Goal: Find specific page/section: Find specific page/section

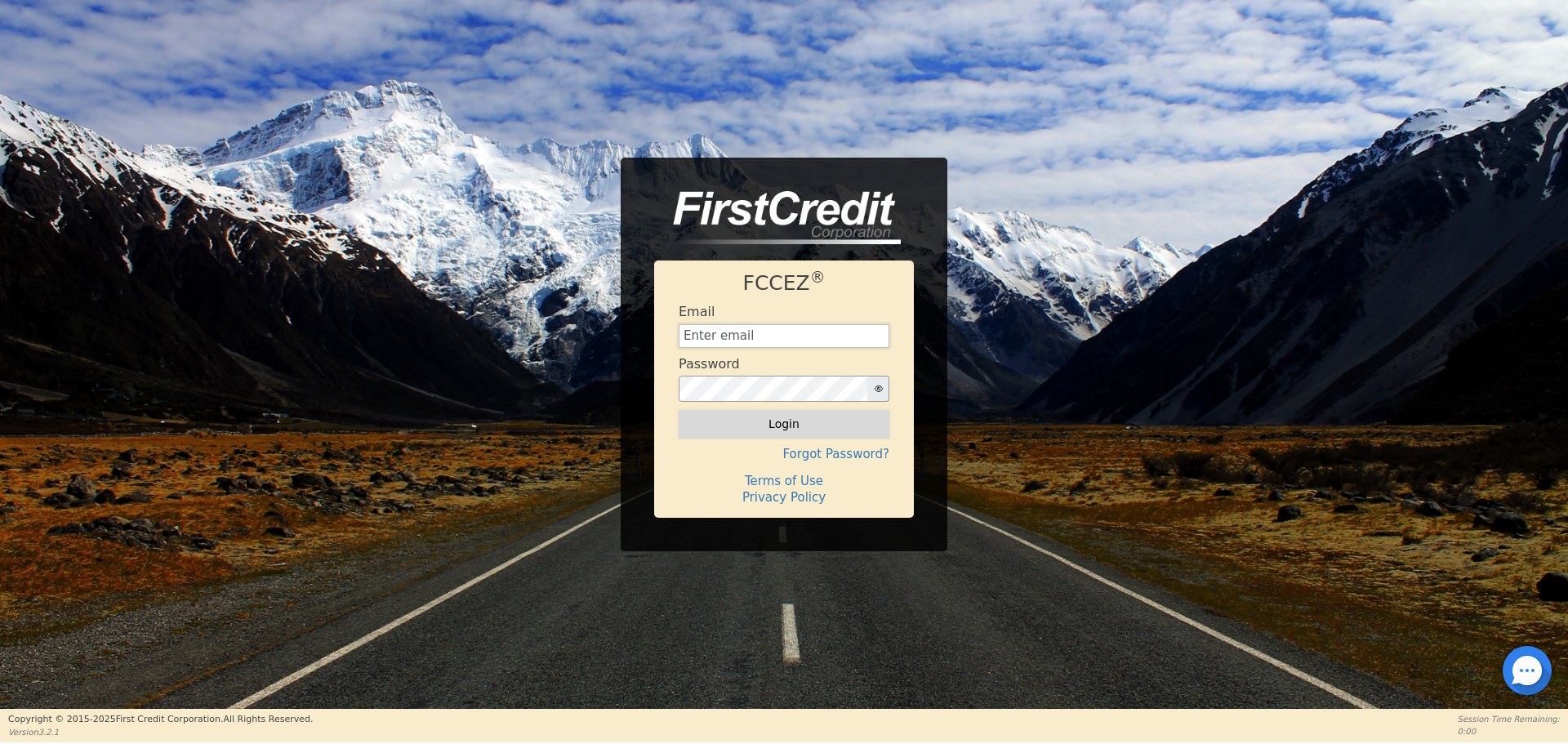
type input "[EMAIL_ADDRESS][DOMAIN_NAME]"
click at [784, 424] on button "Login" at bounding box center [784, 423] width 211 height 27
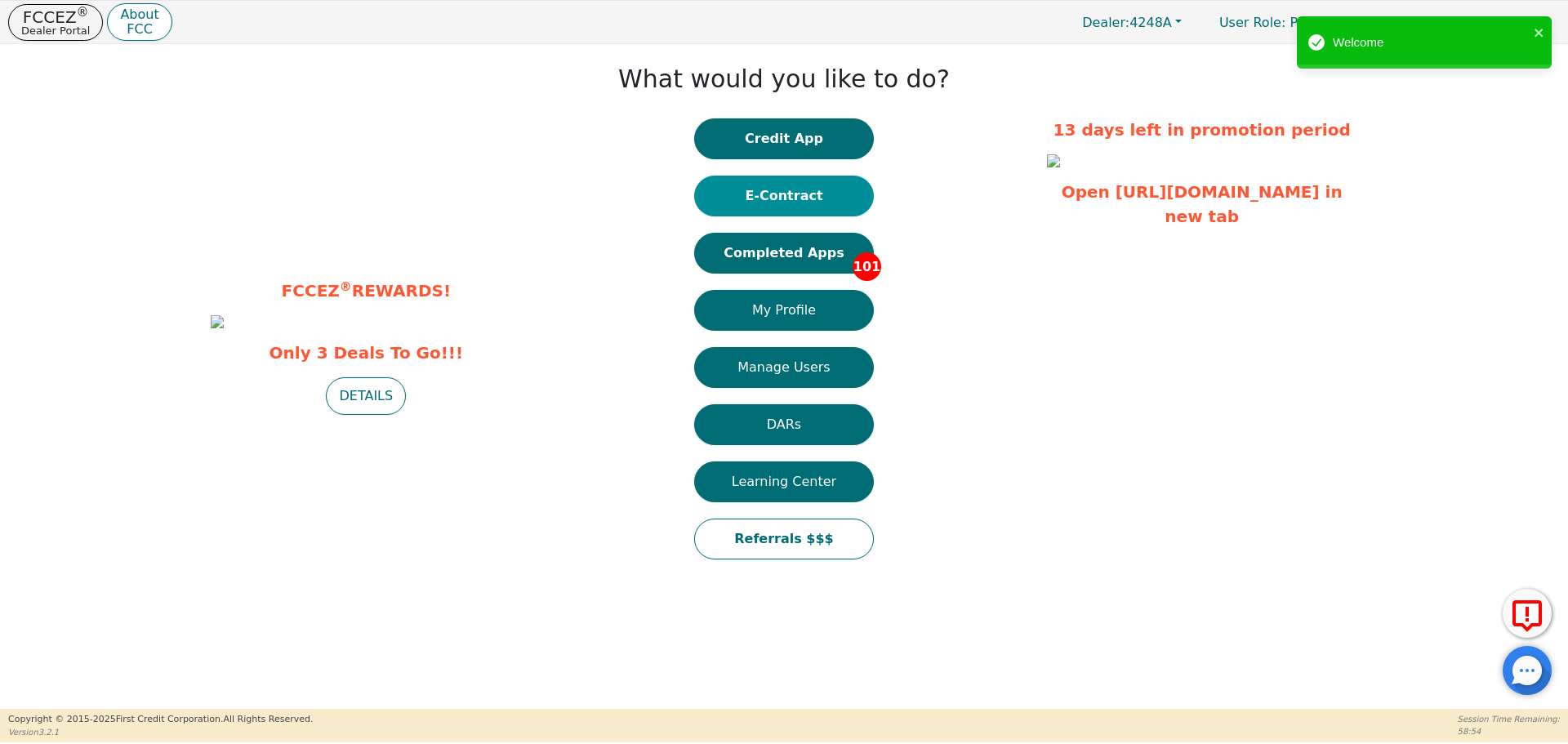
click at [782, 198] on button "E-Contract" at bounding box center [784, 196] width 180 height 41
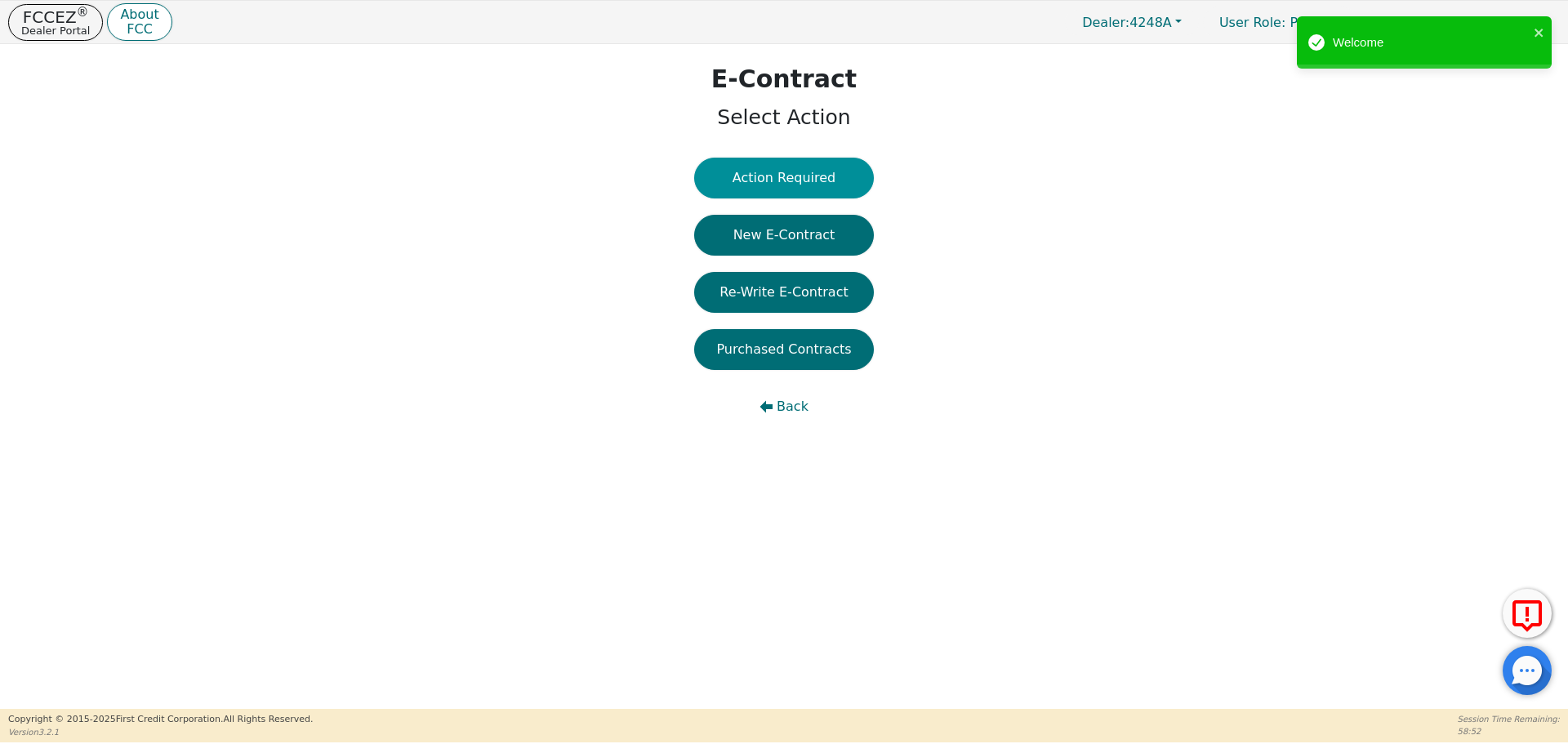
click at [822, 179] on button "Action Required" at bounding box center [784, 178] width 180 height 41
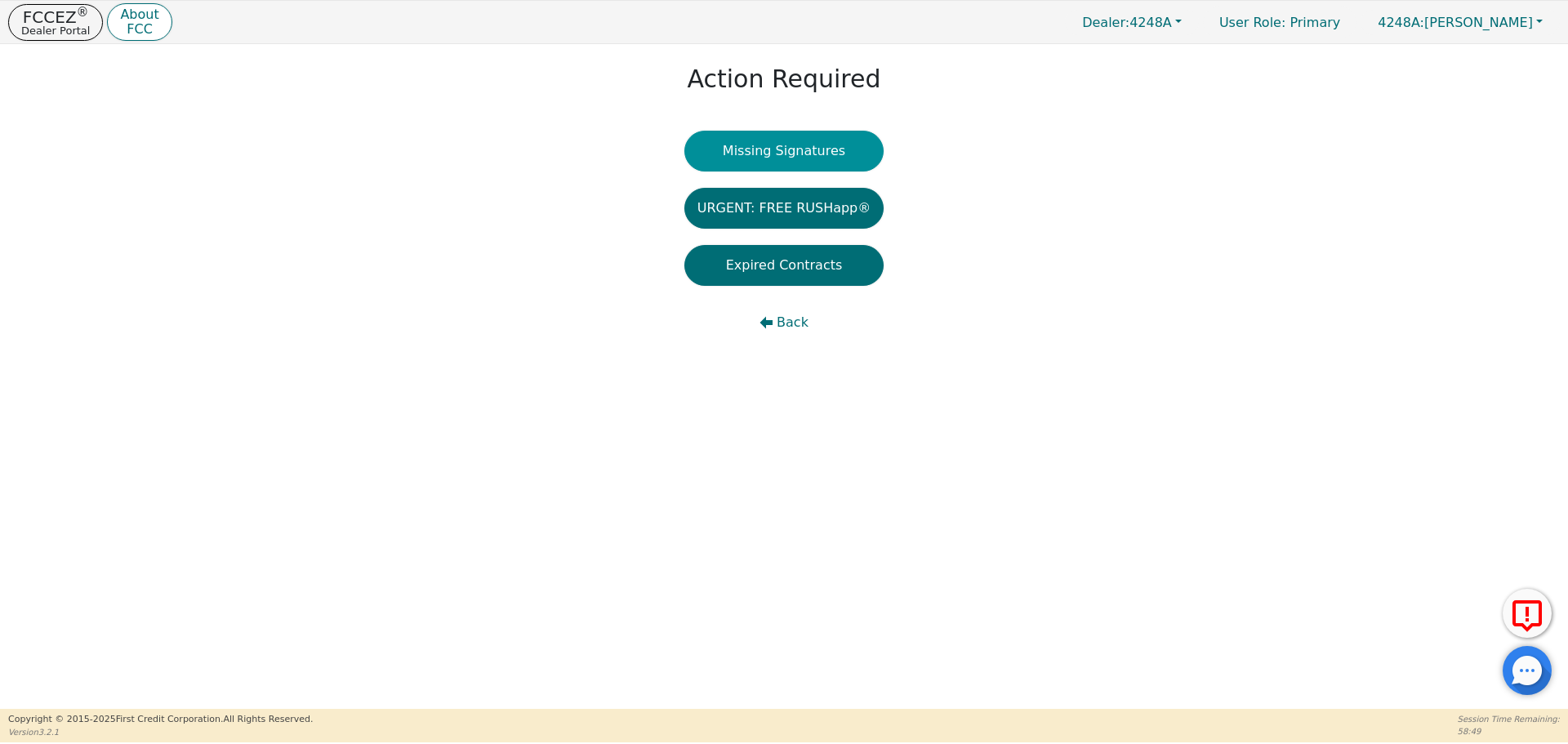
click at [817, 153] on button "Missing Signatures" at bounding box center [784, 151] width 200 height 41
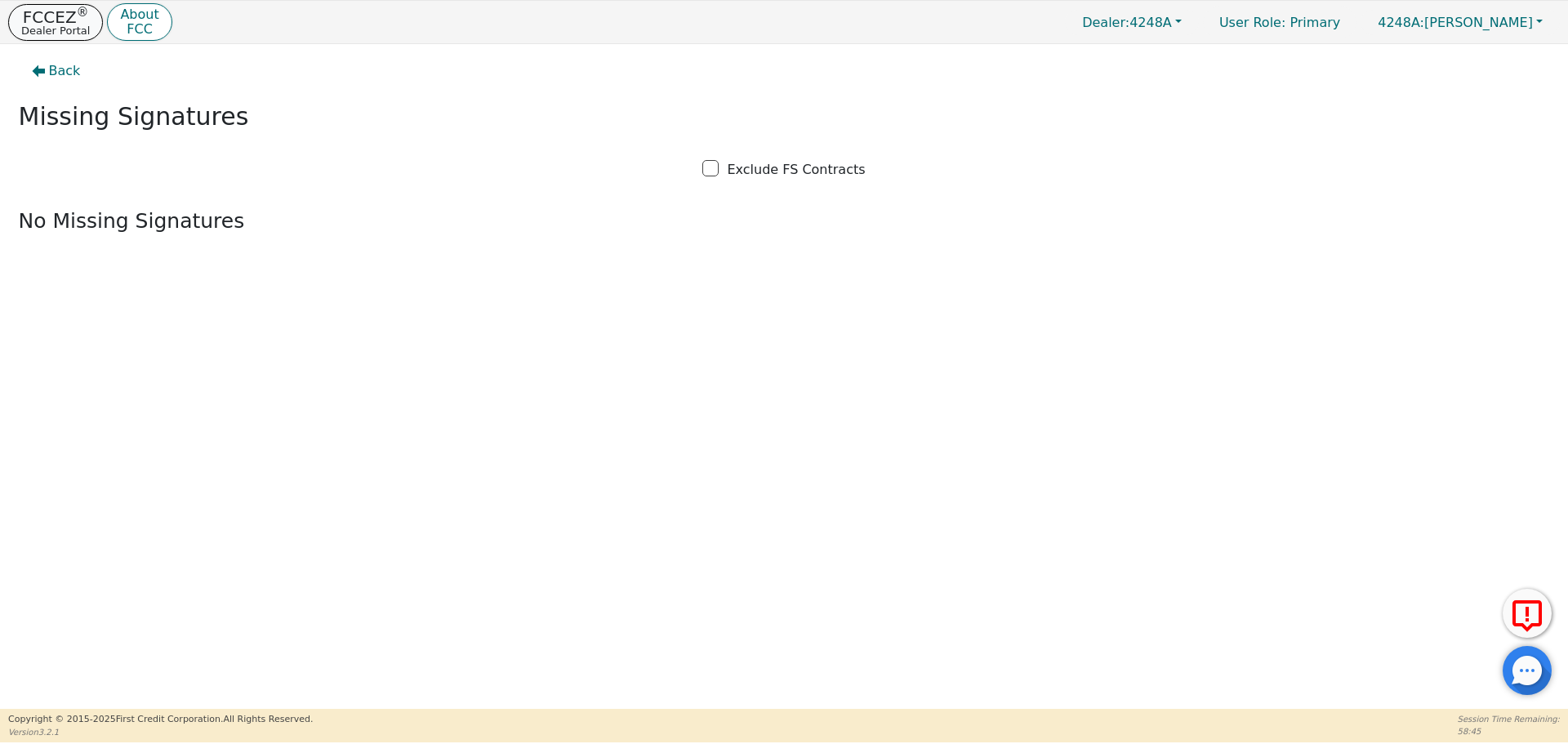
click at [63, 26] on p "Dealer Portal" at bounding box center [56, 31] width 69 height 10
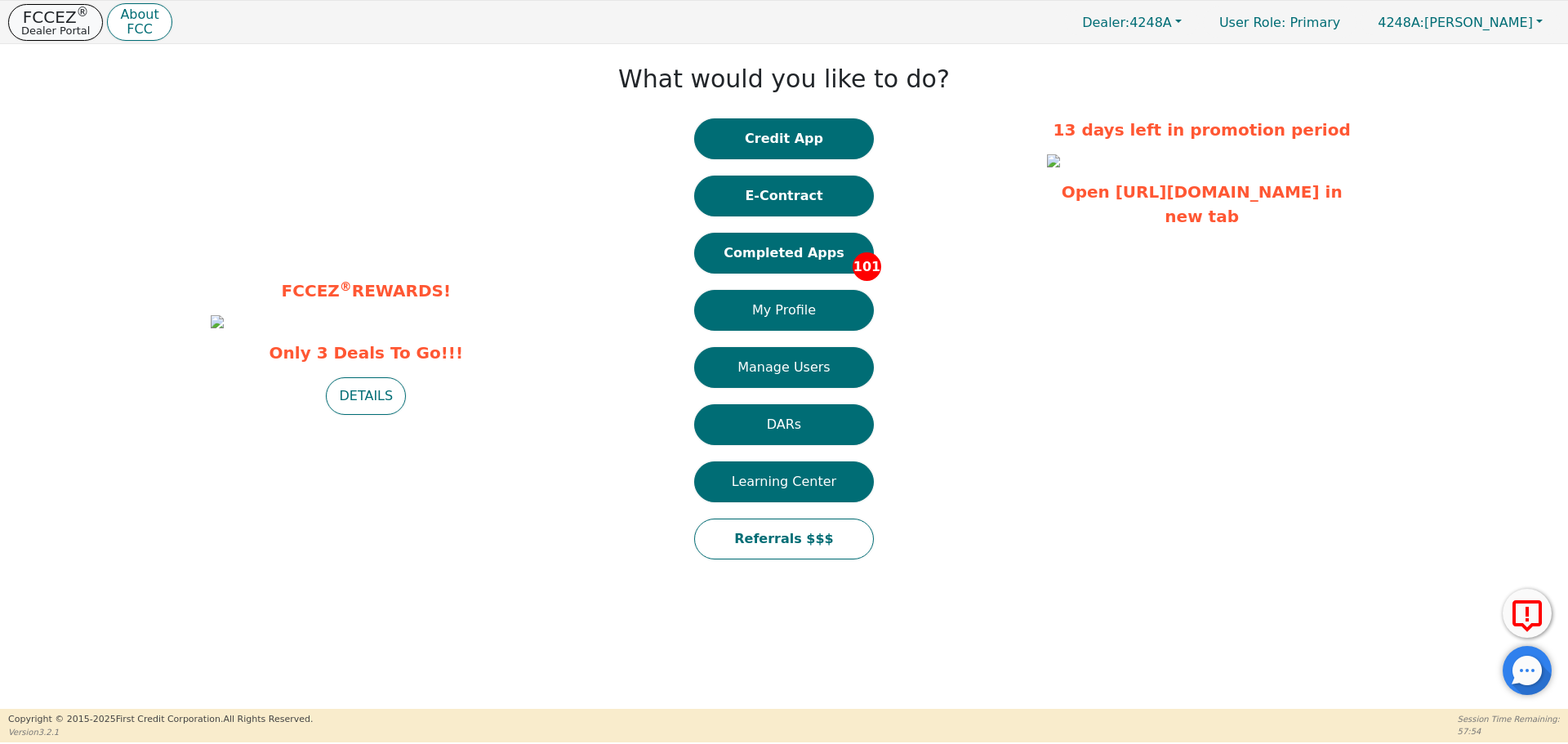
click at [55, 26] on p "Dealer Portal" at bounding box center [56, 31] width 69 height 10
click at [44, 14] on p "FCCEZ ®" at bounding box center [56, 16] width 69 height 16
click at [788, 136] on button "Credit App" at bounding box center [784, 139] width 180 height 41
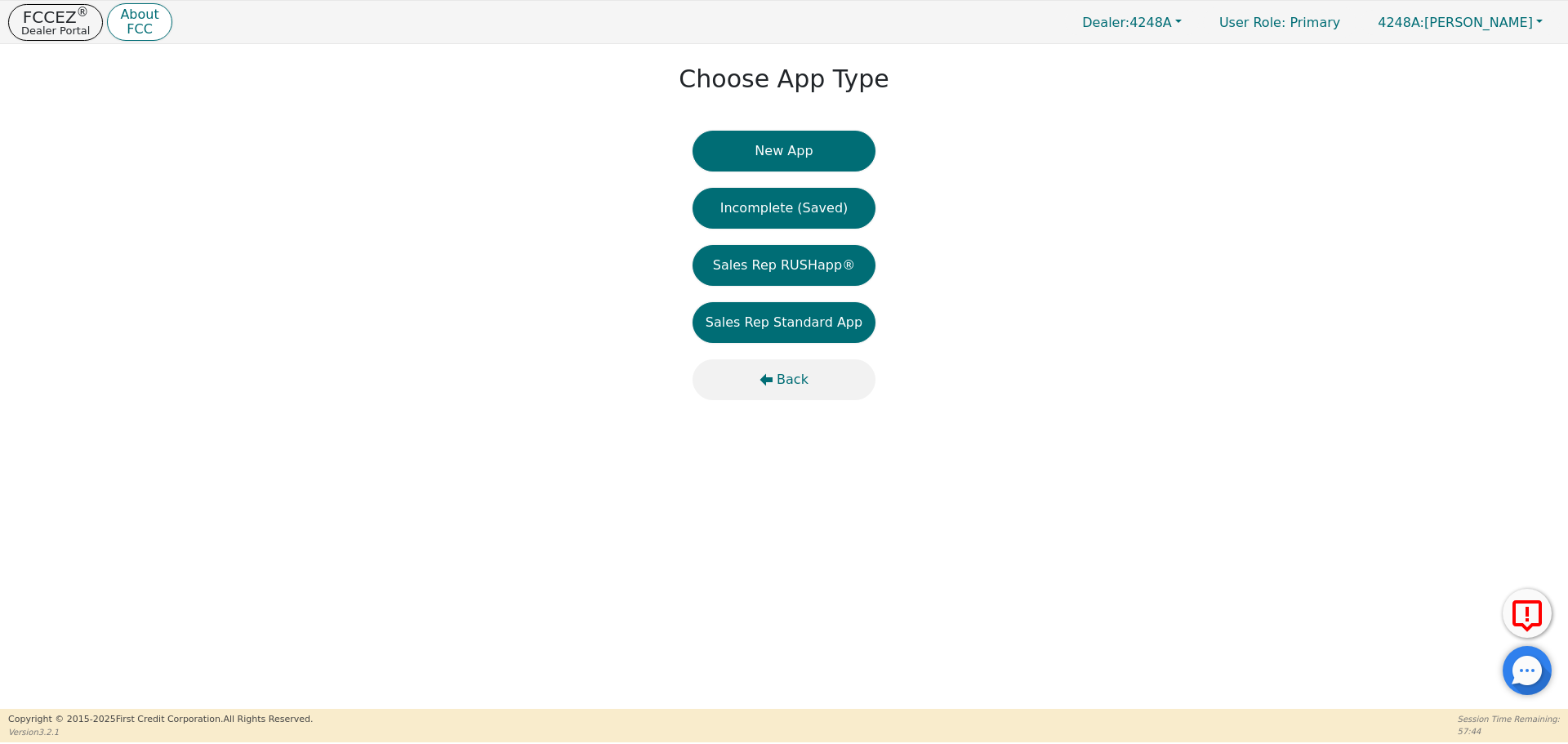
click at [779, 374] on span "Back" at bounding box center [792, 379] width 32 height 20
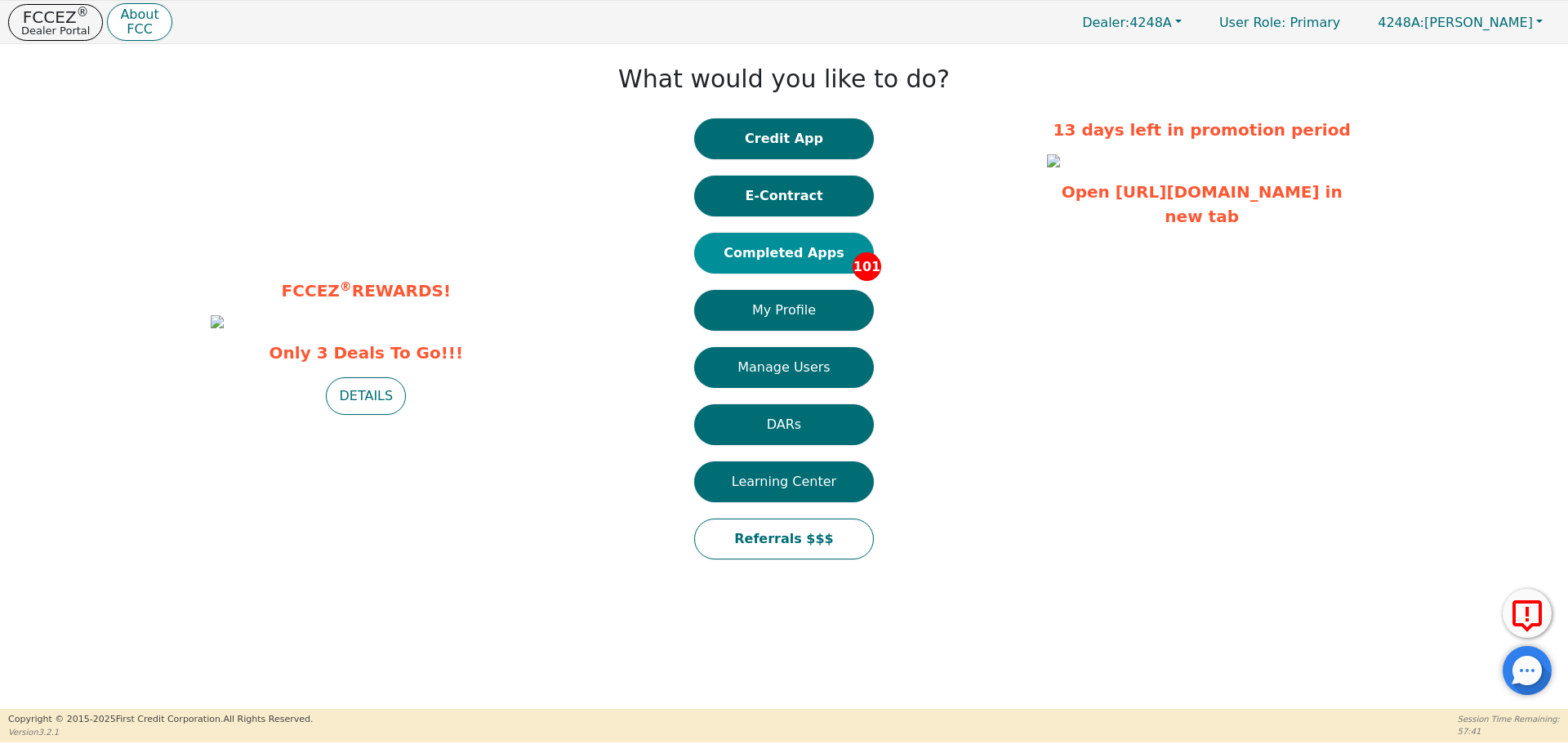
click at [796, 251] on button "Completed Apps 101" at bounding box center [784, 253] width 180 height 41
